Goal: Task Accomplishment & Management: Complete application form

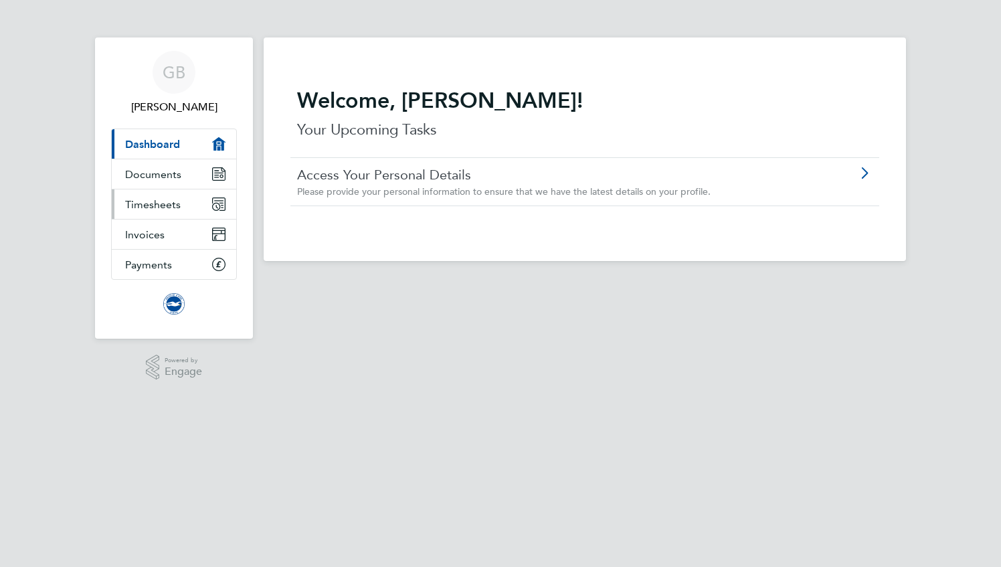
click at [165, 198] on span "Timesheets" at bounding box center [153, 204] width 56 height 13
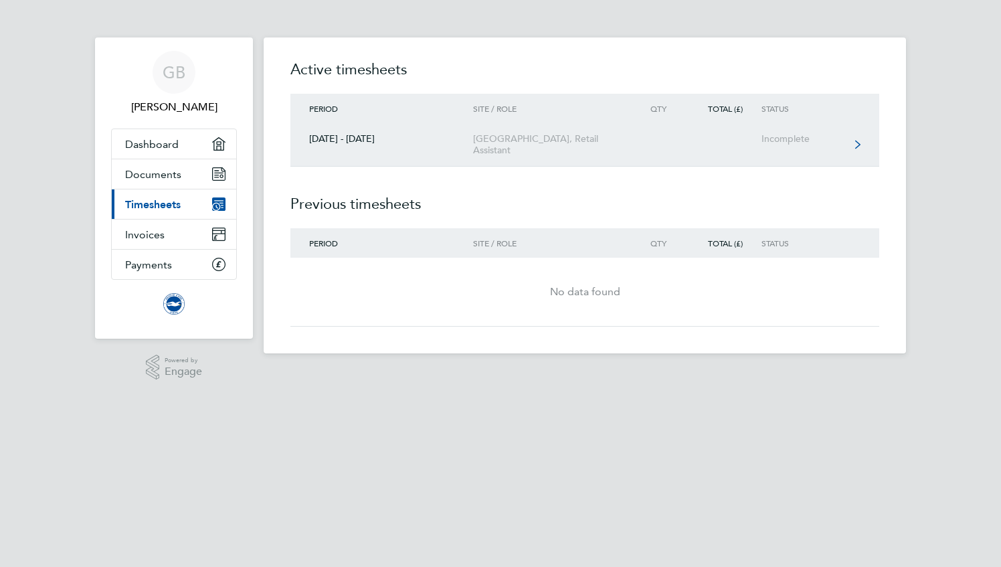
click at [442, 147] on link "[DATE] - [DATE] [GEOGRAPHIC_DATA], Retail Assistant Incomplete" at bounding box center [584, 144] width 589 height 43
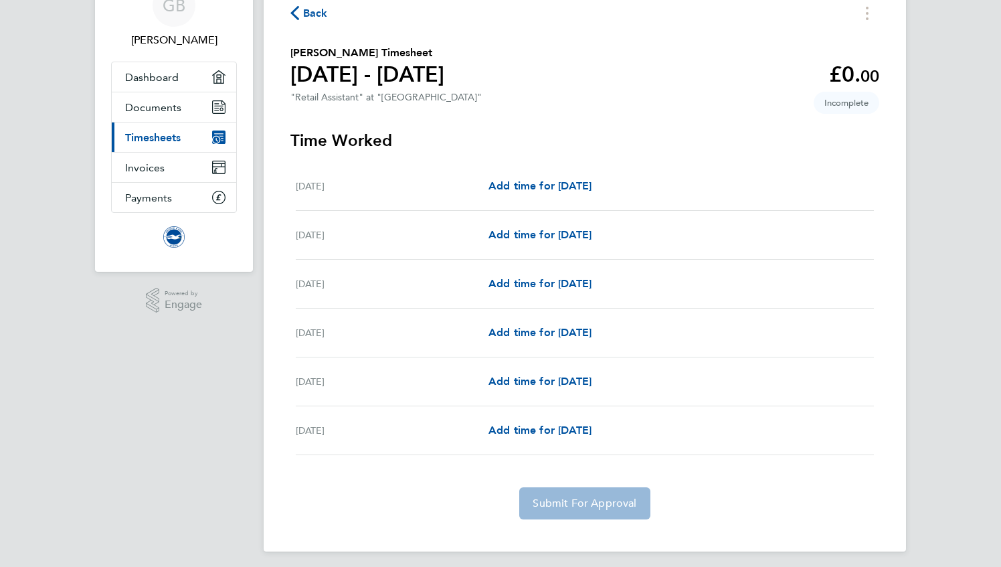
scroll to position [72, 0]
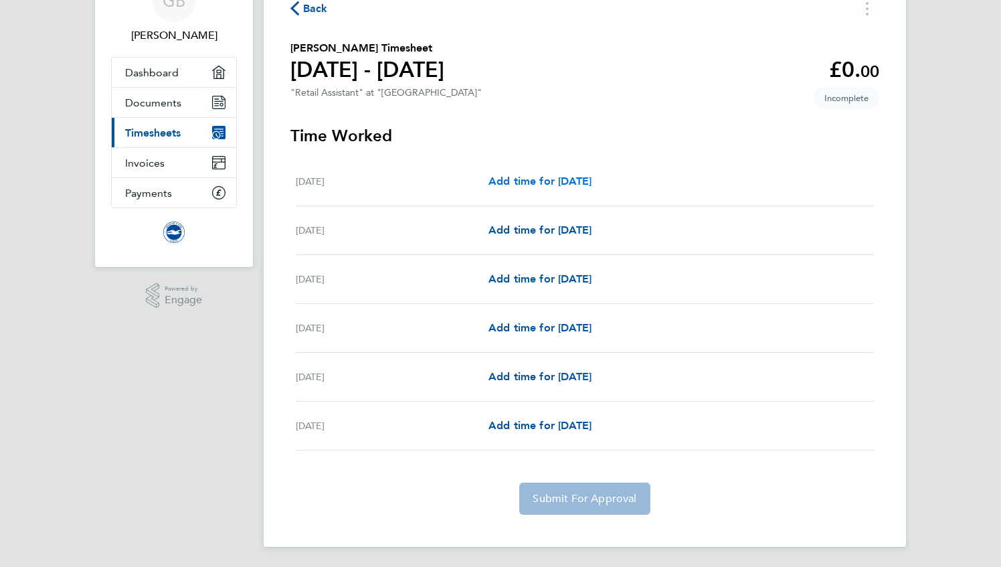
click at [591, 186] on span "Add time for [DATE]" at bounding box center [539, 181] width 103 height 13
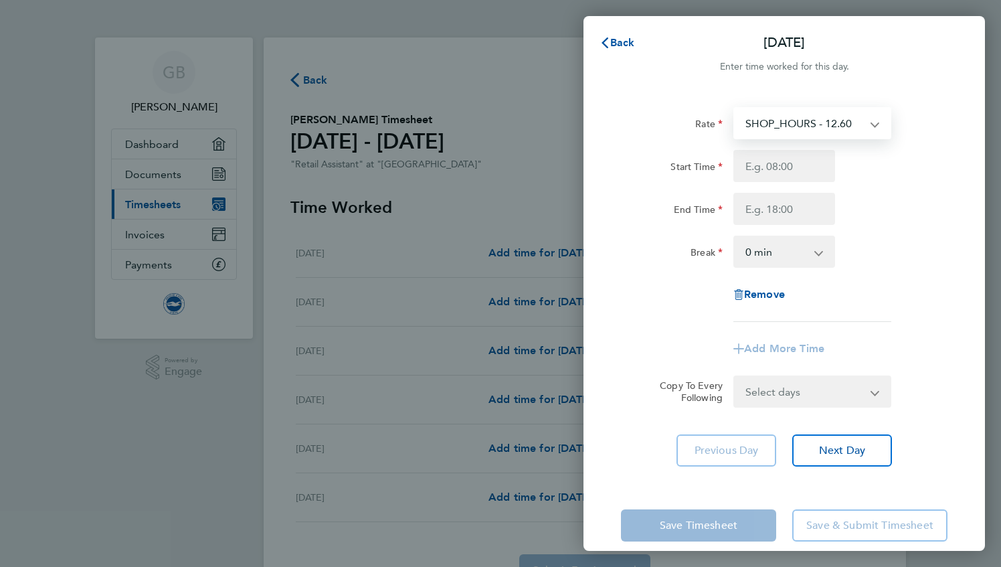
click at [781, 130] on select "SHOP_HOURS - 12.60" at bounding box center [804, 122] width 139 height 29
click at [708, 241] on div "Break" at bounding box center [672, 248] width 102 height 27
click at [798, 163] on input "Start Time" at bounding box center [784, 166] width 102 height 32
type input "11:00"
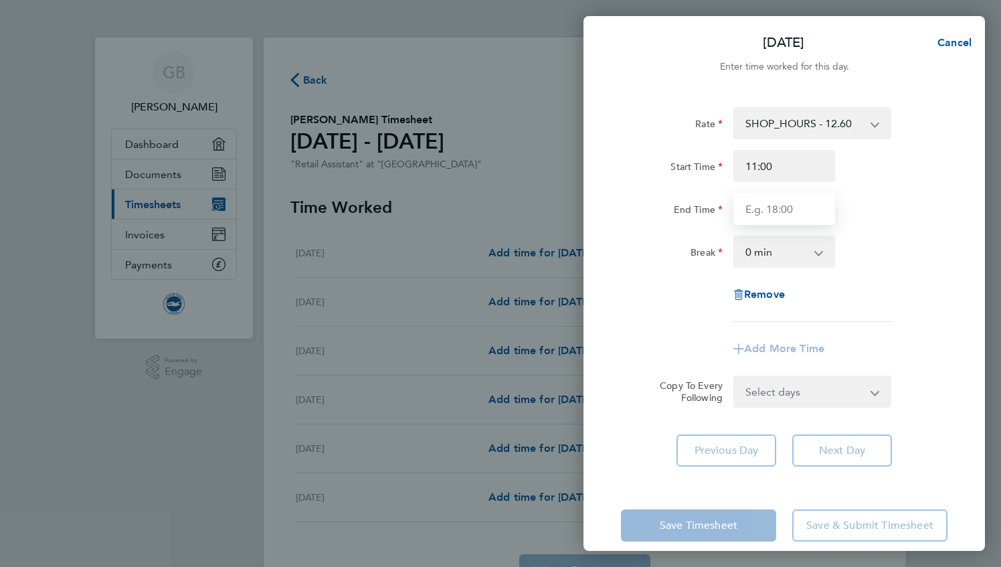
click at [781, 215] on input "End Time" at bounding box center [784, 209] width 102 height 32
type input "14:30"
click at [818, 254] on app-icon-cross-button at bounding box center [825, 251] width 16 height 29
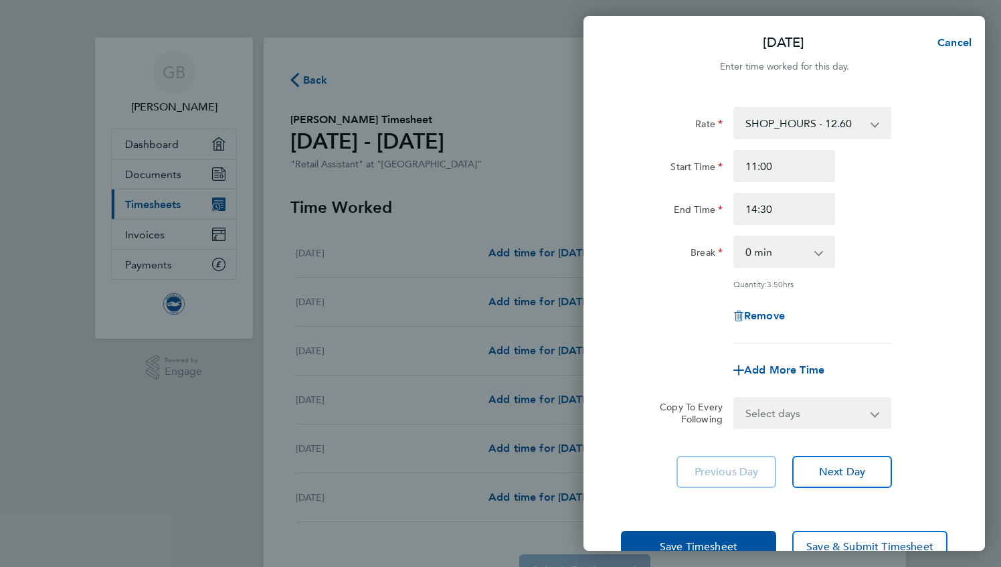
click at [875, 286] on div "Quantity: 3.50 hrs" at bounding box center [812, 283] width 158 height 11
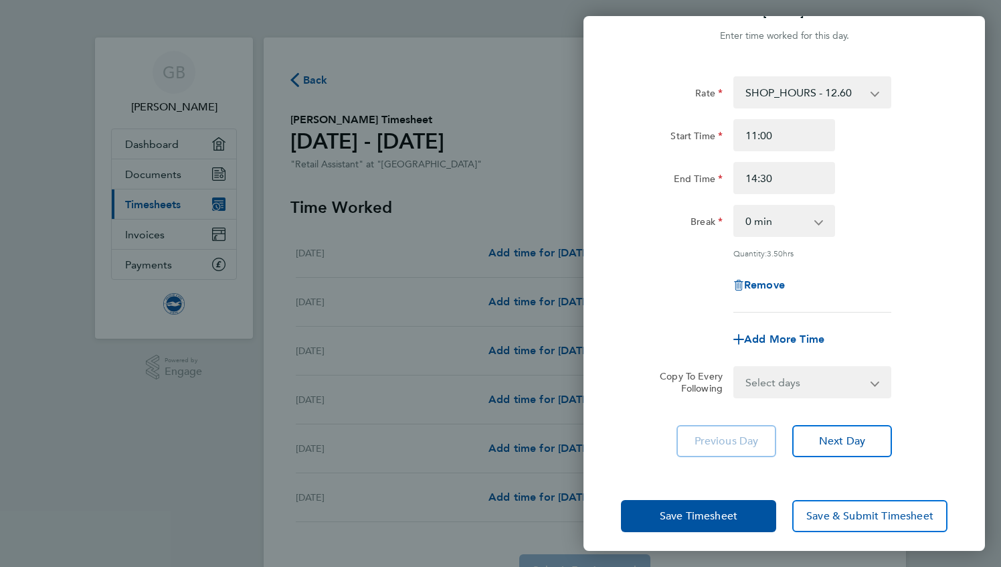
scroll to position [37, 0]
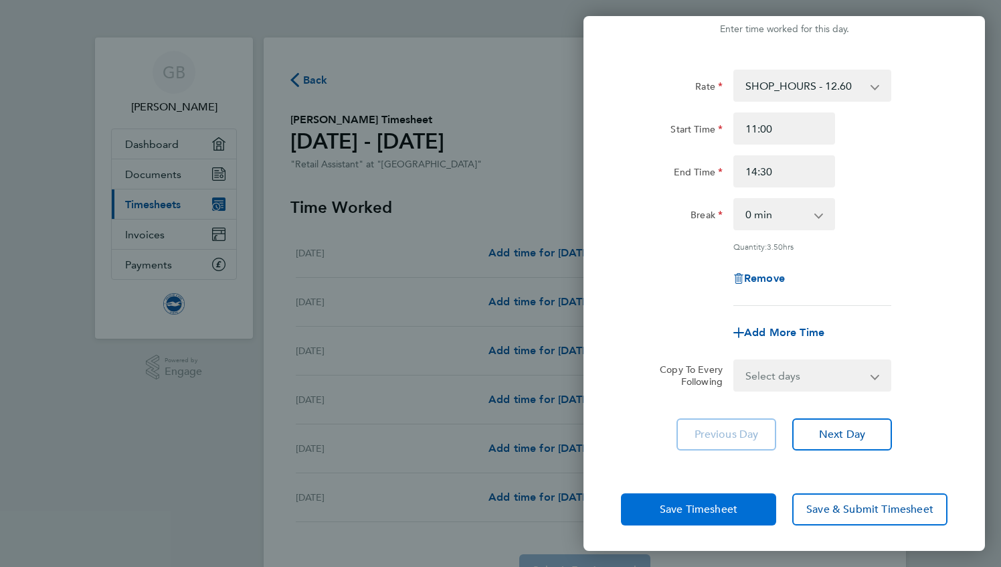
click at [755, 498] on button "Save Timesheet" at bounding box center [698, 509] width 155 height 32
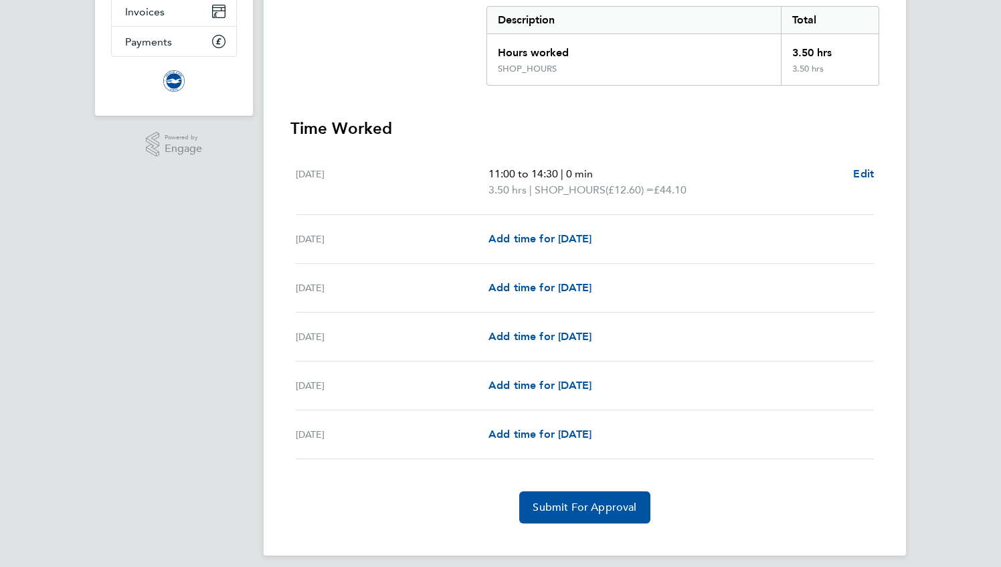
scroll to position [224, 0]
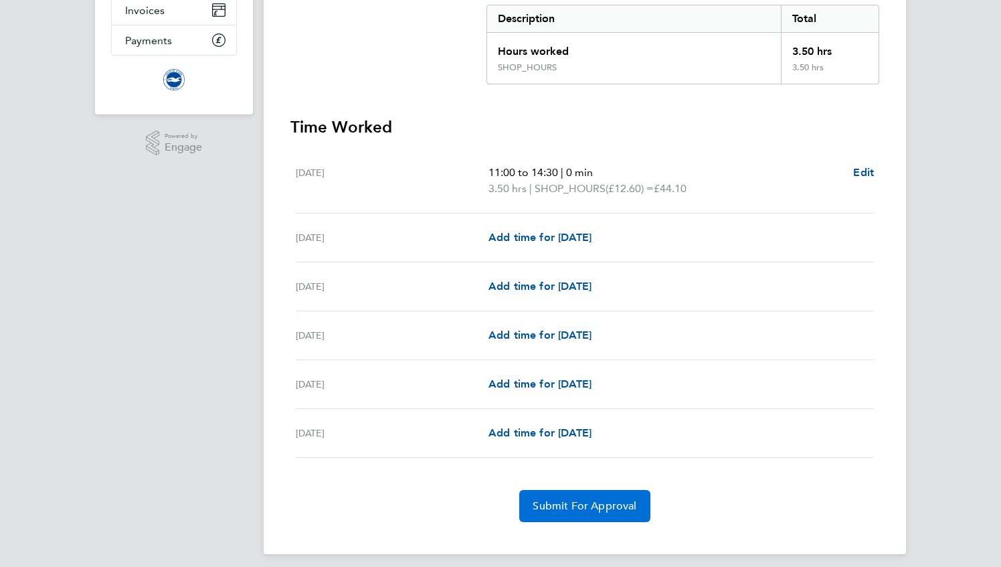
click at [566, 507] on span "Submit For Approval" at bounding box center [585, 505] width 104 height 13
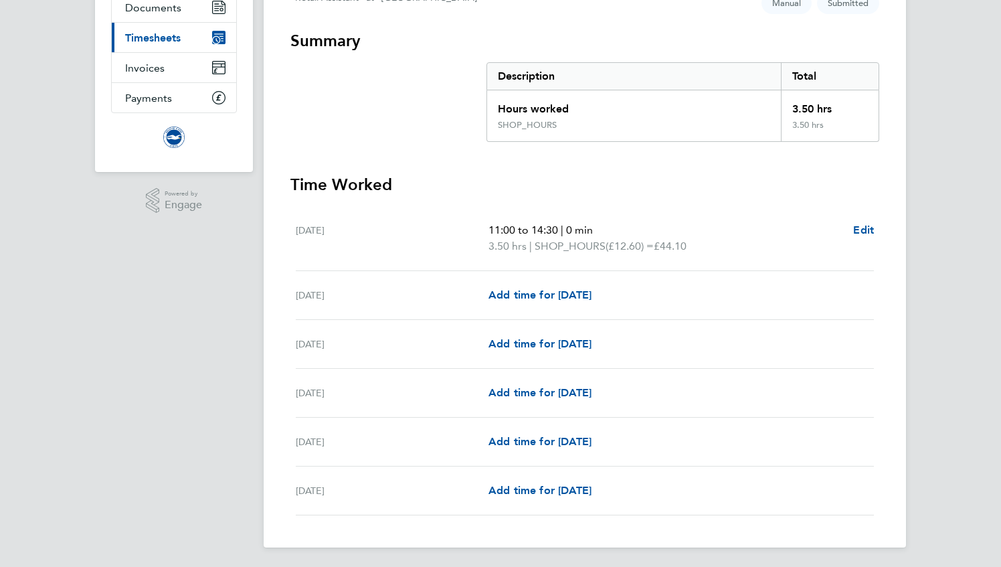
scroll to position [0, 0]
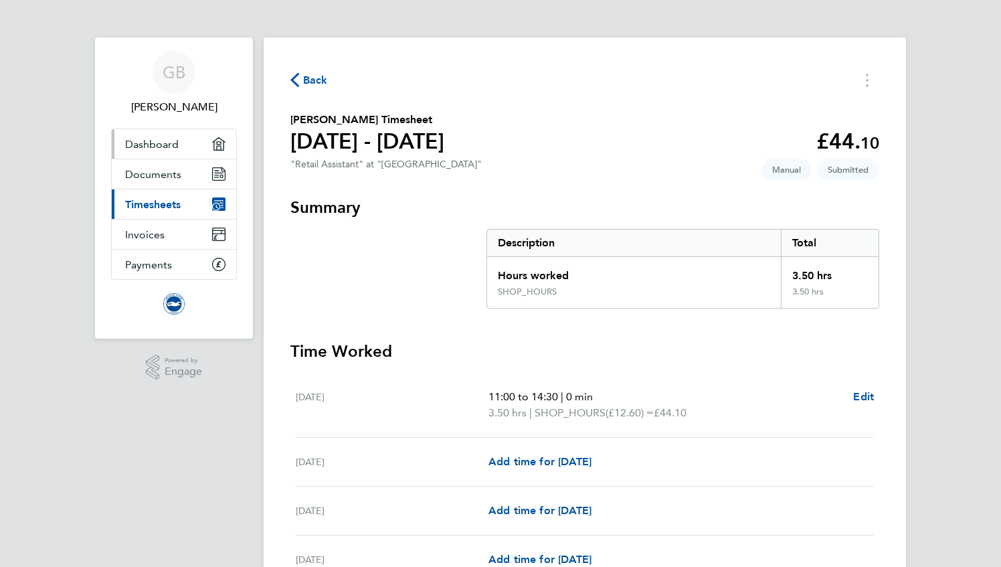
click at [169, 144] on span "Dashboard" at bounding box center [152, 144] width 54 height 13
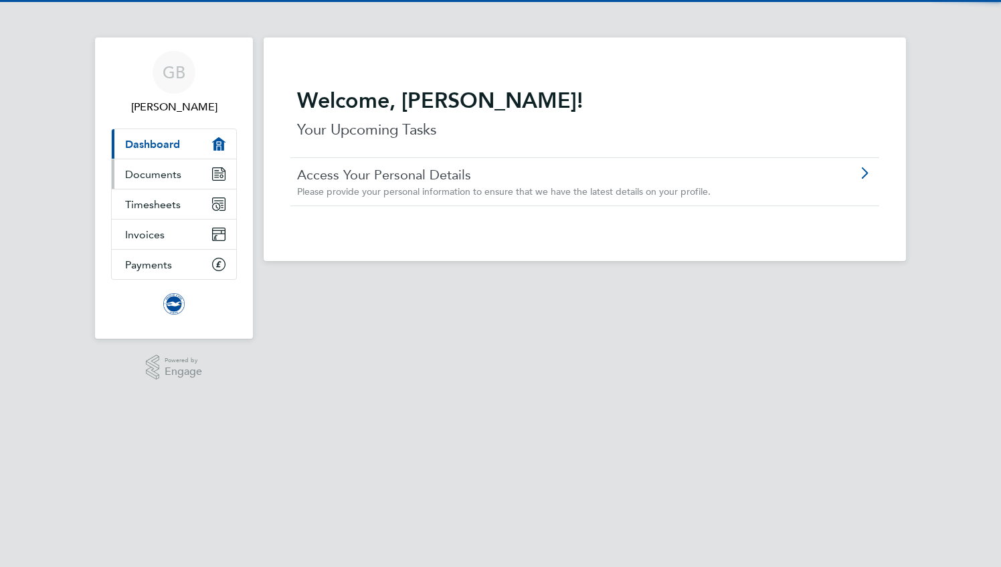
click at [165, 171] on span "Documents" at bounding box center [153, 174] width 56 height 13
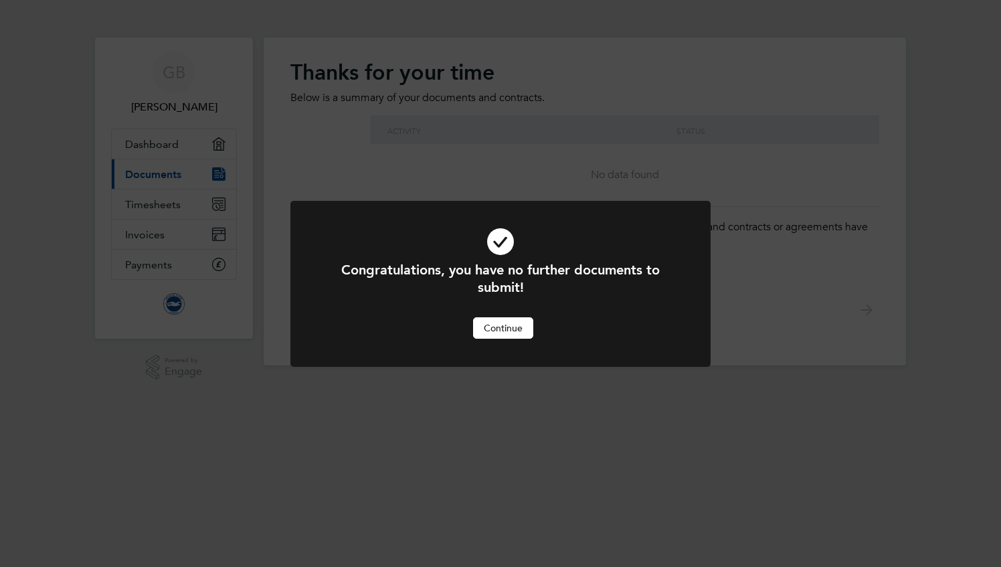
click at [490, 325] on button "Continue" at bounding box center [503, 327] width 60 height 21
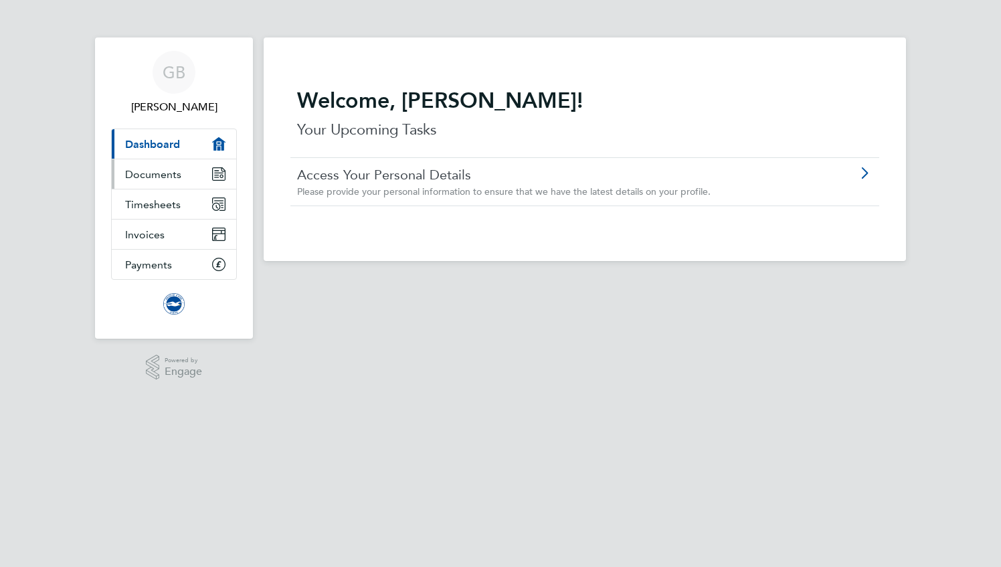
click at [181, 181] on link "Documents" at bounding box center [174, 173] width 124 height 29
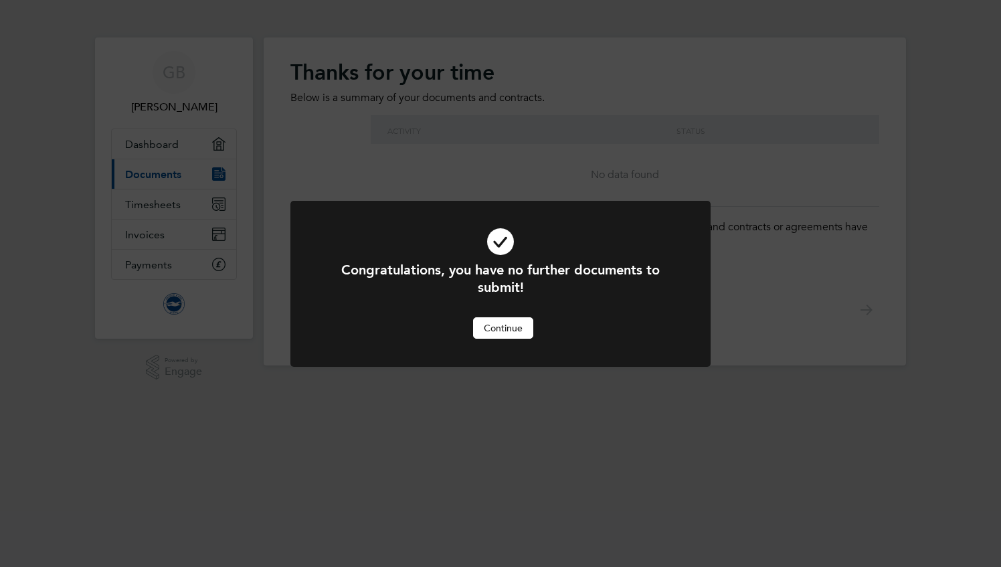
click at [479, 334] on button "Continue" at bounding box center [503, 327] width 60 height 21
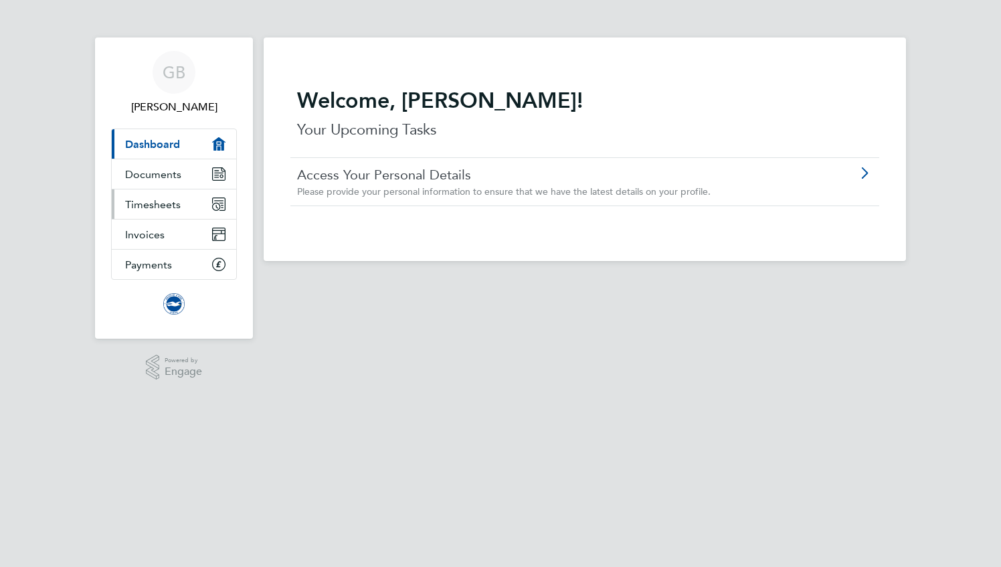
click at [139, 194] on link "Timesheets" at bounding box center [174, 203] width 124 height 29
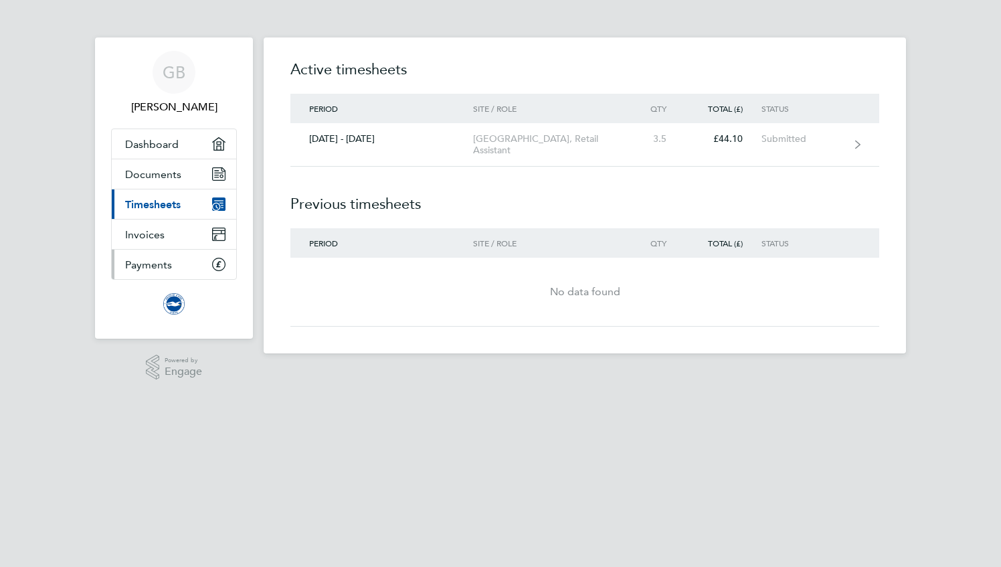
click at [153, 250] on link "Payments" at bounding box center [174, 264] width 124 height 29
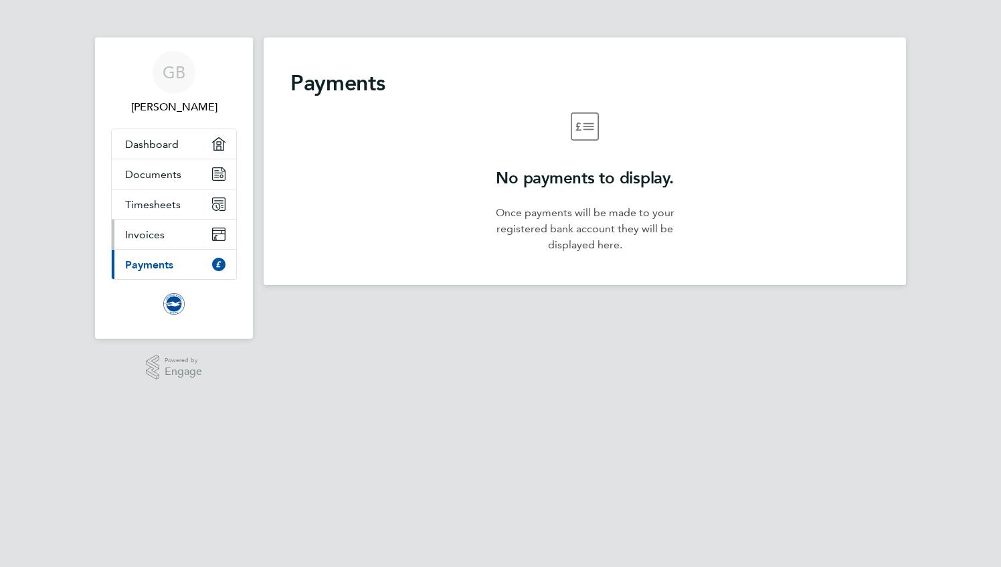
click at [162, 228] on span "Invoices" at bounding box center [144, 234] width 39 height 13
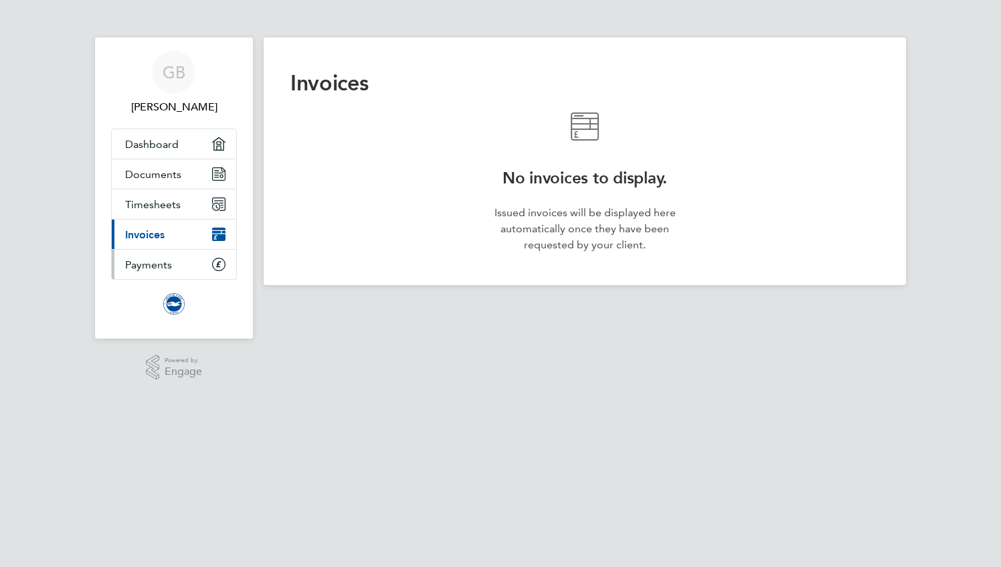
click at [163, 269] on span "Payments" at bounding box center [148, 264] width 47 height 13
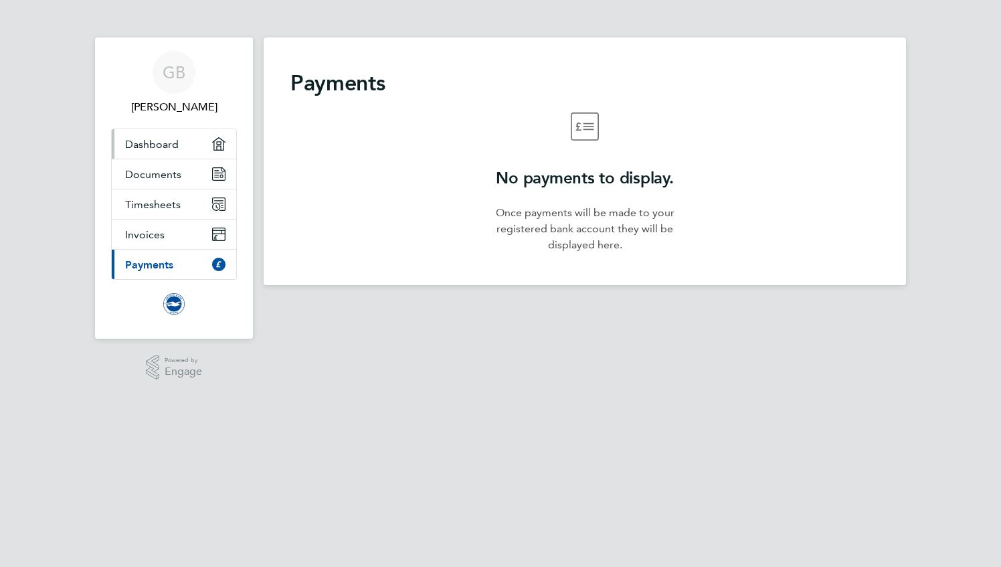
click at [144, 142] on span "Dashboard" at bounding box center [152, 144] width 54 height 13
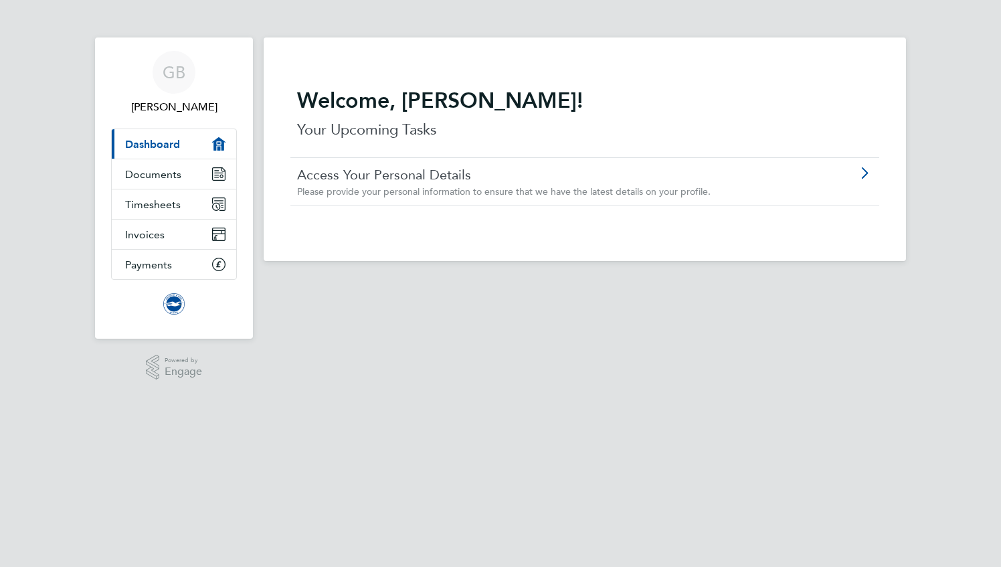
click at [466, 179] on link "Access Your Personal Details" at bounding box center [547, 174] width 500 height 17
